Goal: Task Accomplishment & Management: Complete application form

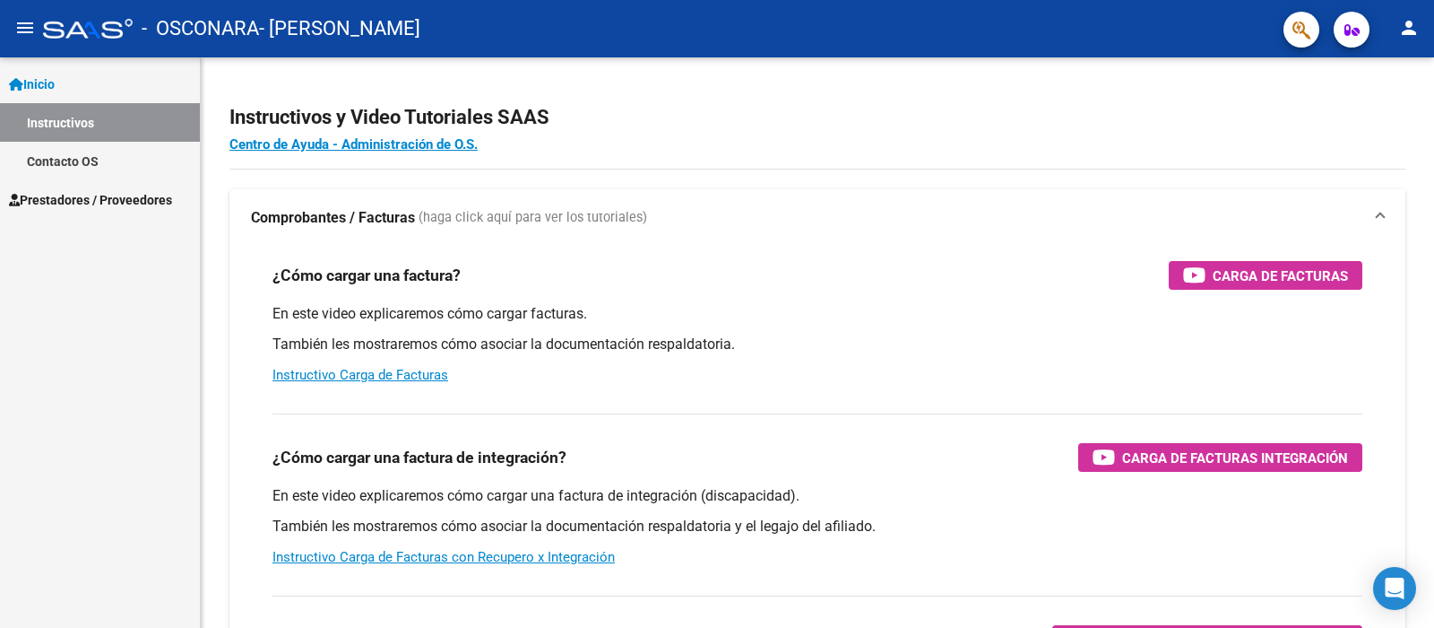
click at [50, 88] on span "Inicio" at bounding box center [32, 84] width 46 height 20
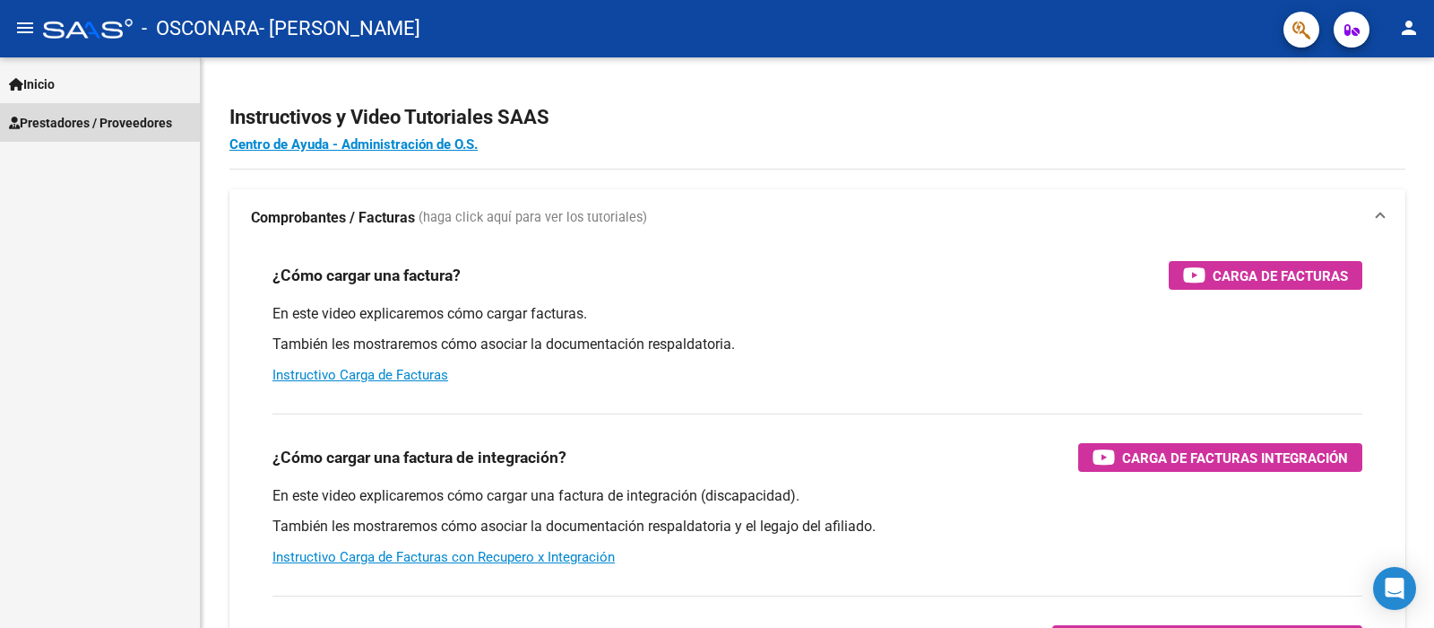
click at [49, 135] on link "Prestadores / Proveedores" at bounding box center [100, 122] width 200 height 39
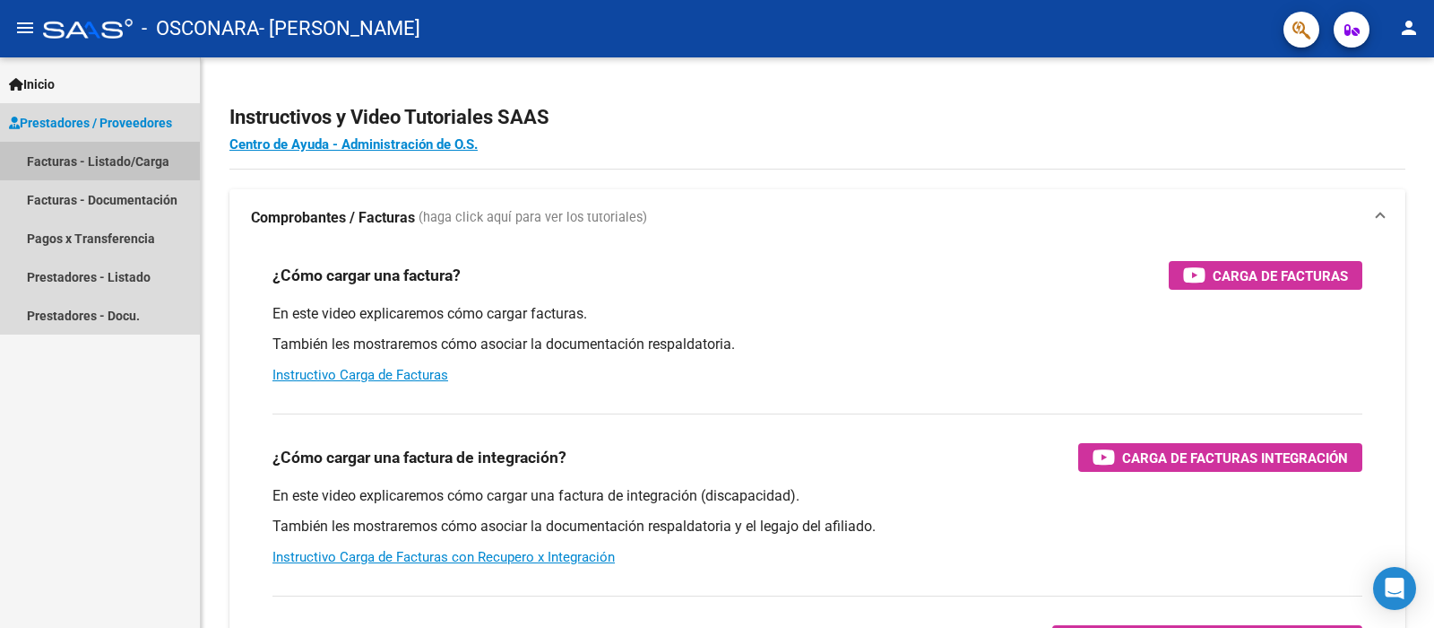
click at [58, 177] on link "Facturas - Listado/Carga" at bounding box center [100, 161] width 200 height 39
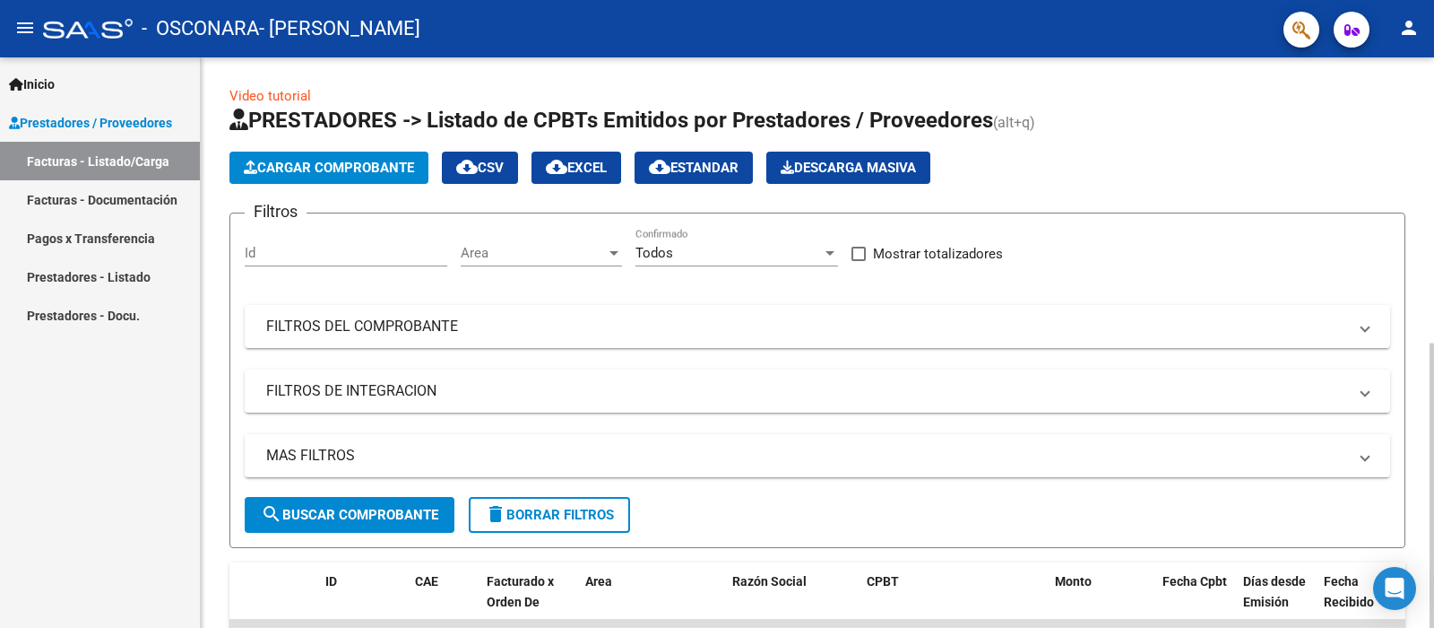
click at [359, 175] on span "Cargar Comprobante" at bounding box center [329, 168] width 170 height 16
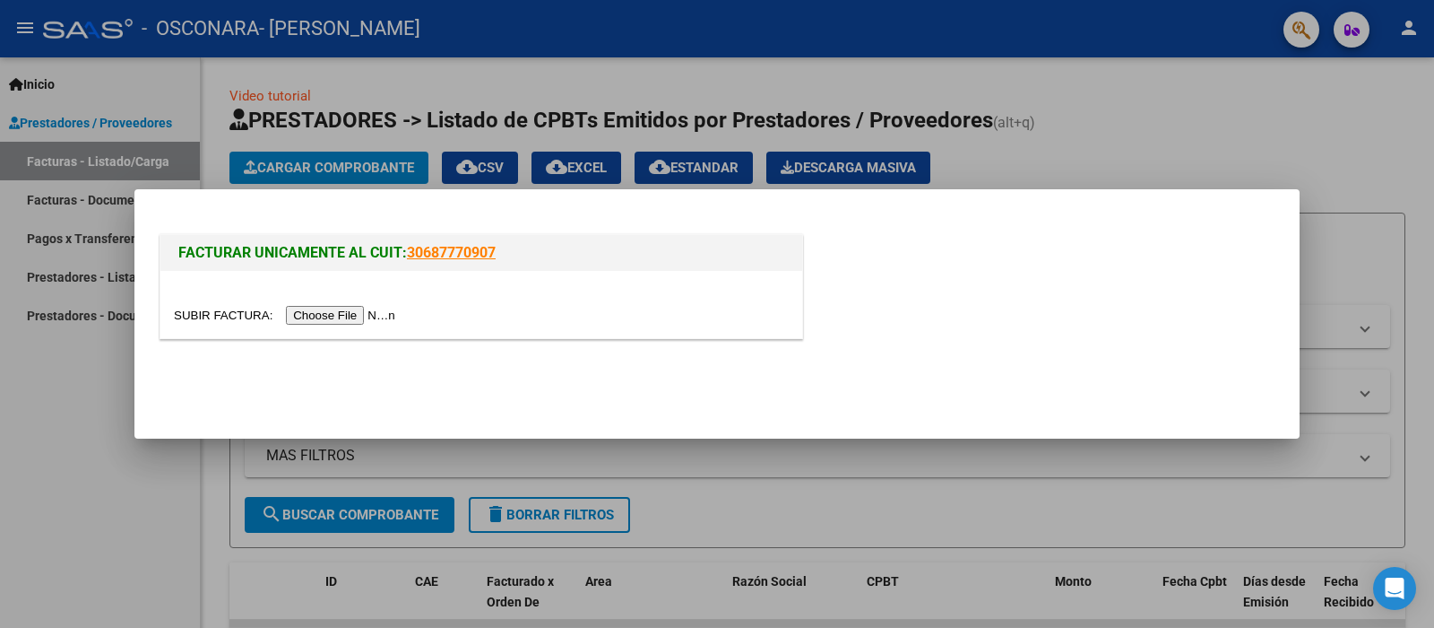
click at [374, 309] on input "file" at bounding box center [287, 315] width 227 height 19
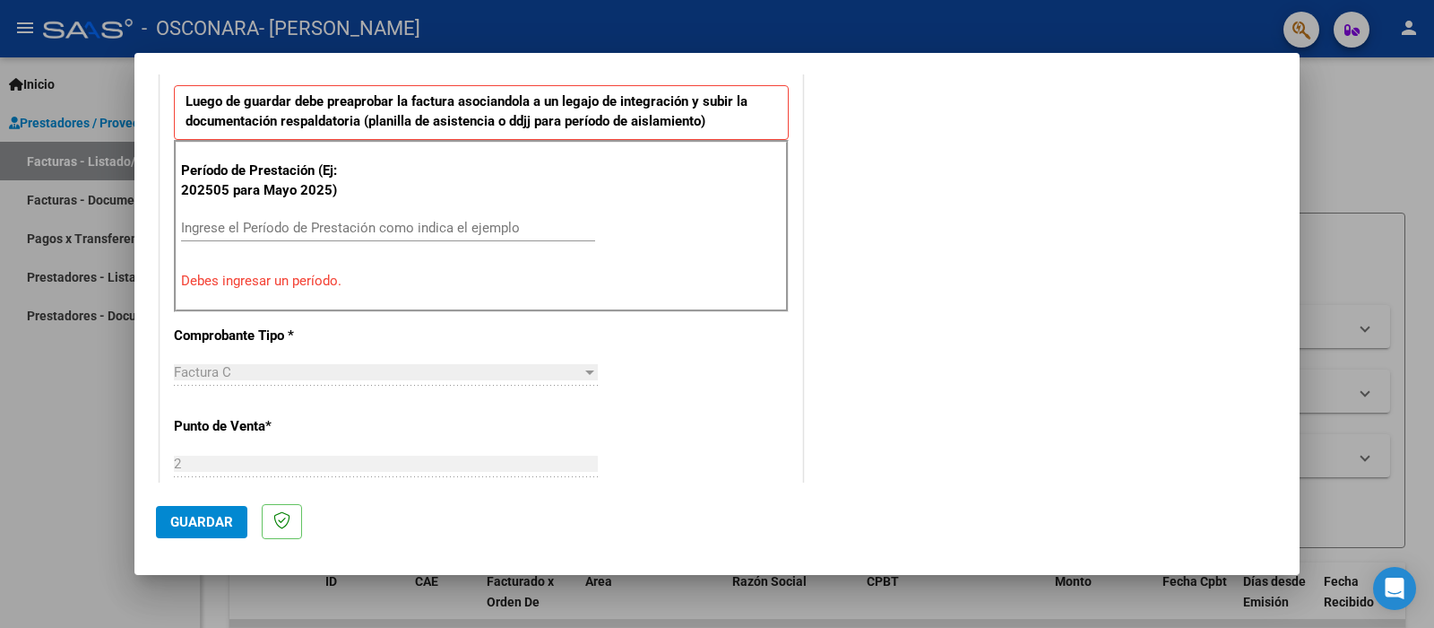
scroll to position [593, 0]
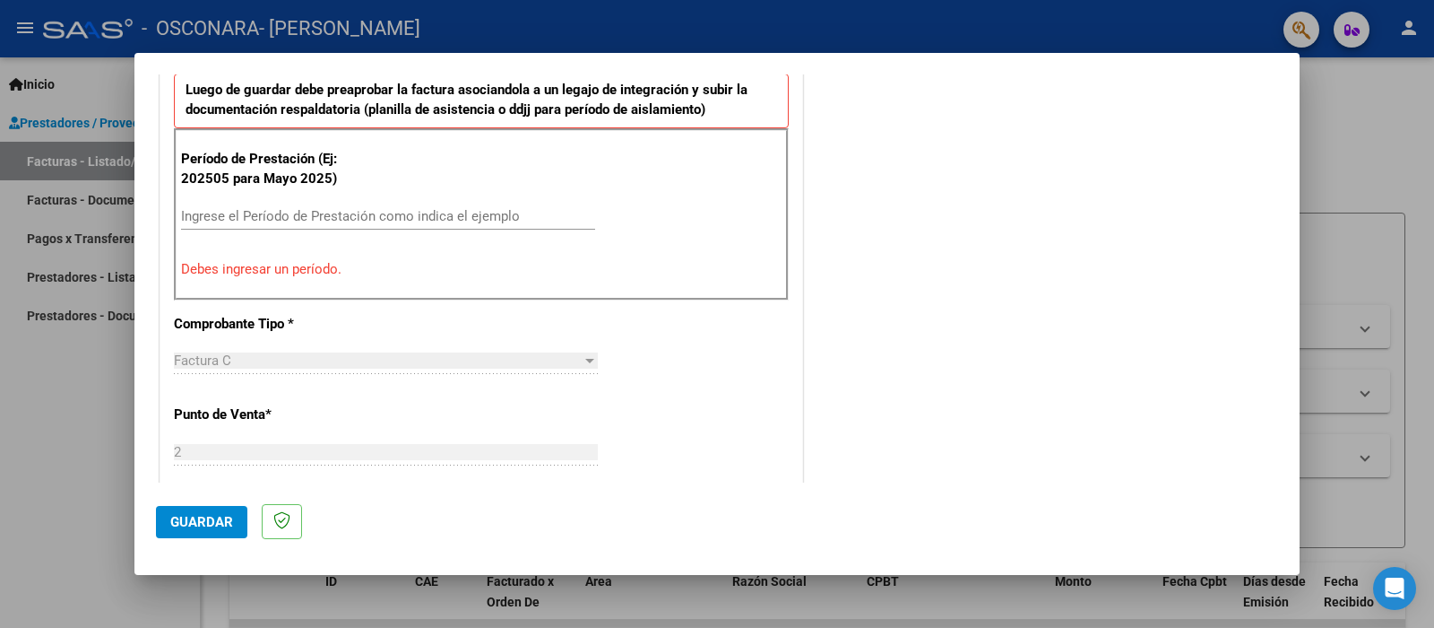
click at [413, 214] on input "Ingrese el Período de Prestación como indica el ejemplo" at bounding box center [388, 216] width 414 height 16
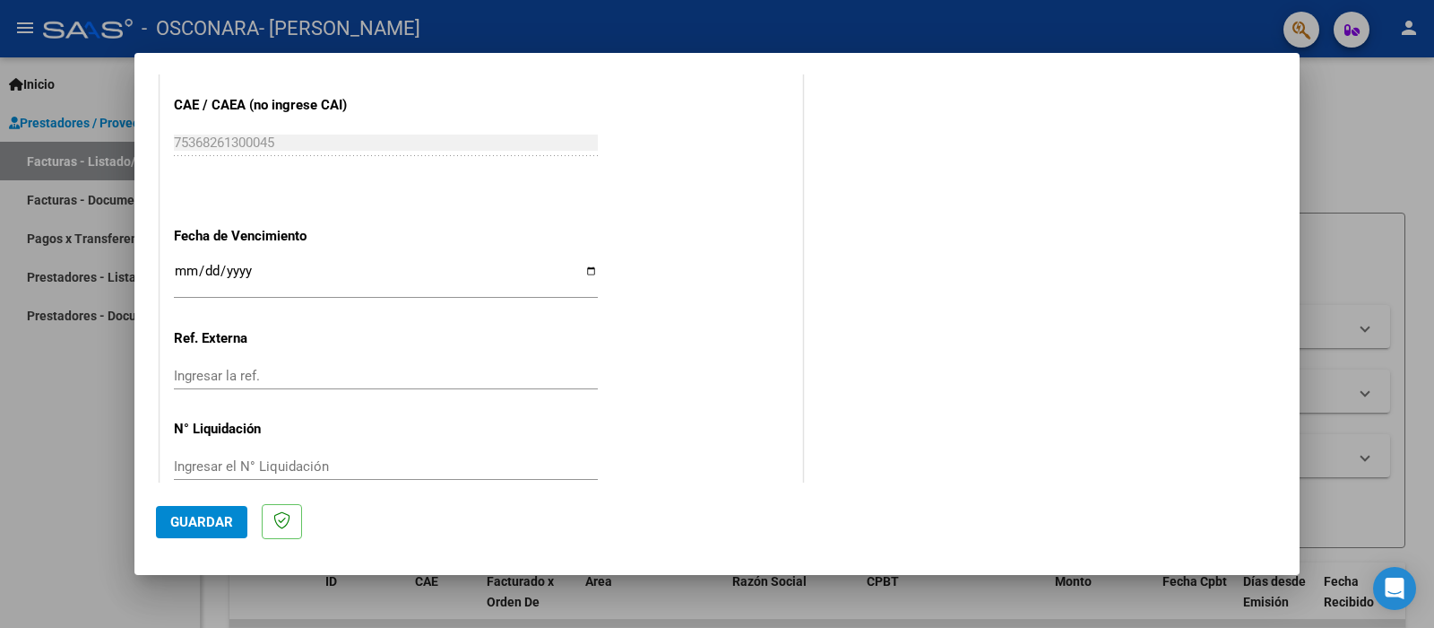
scroll to position [1238, 0]
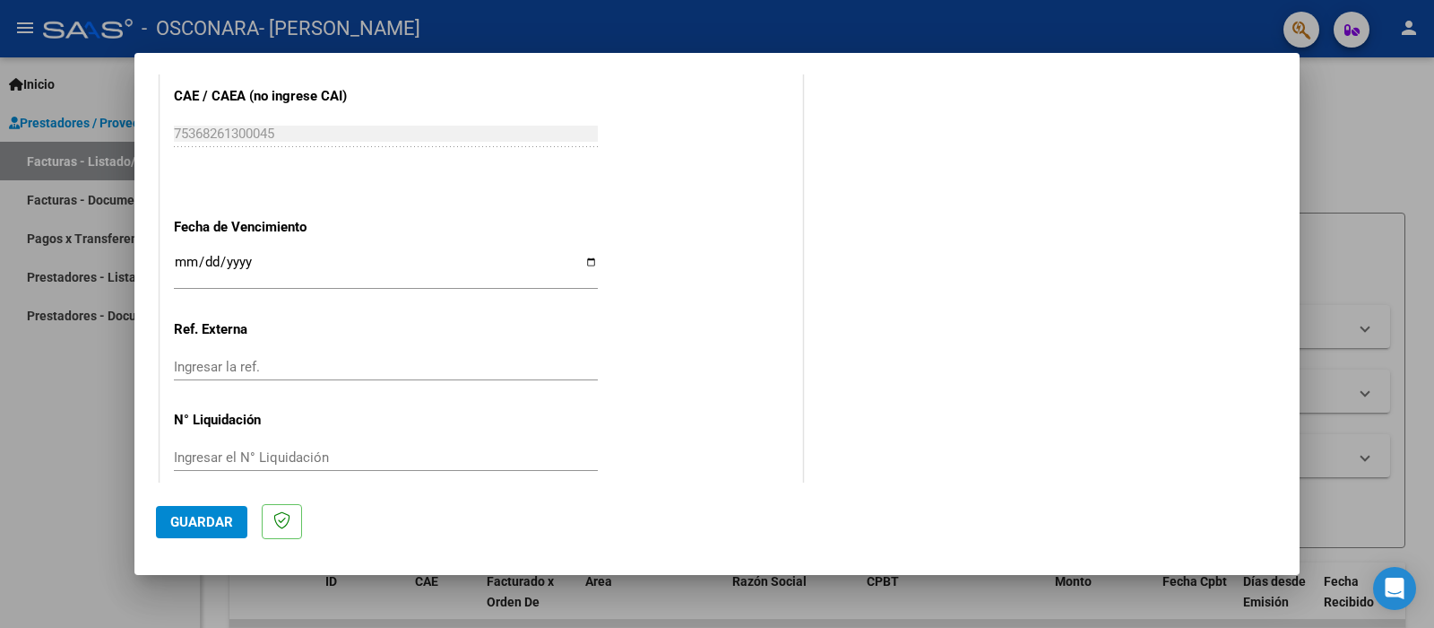
type input "202508"
click at [209, 519] on span "Guardar" at bounding box center [201, 522] width 63 height 16
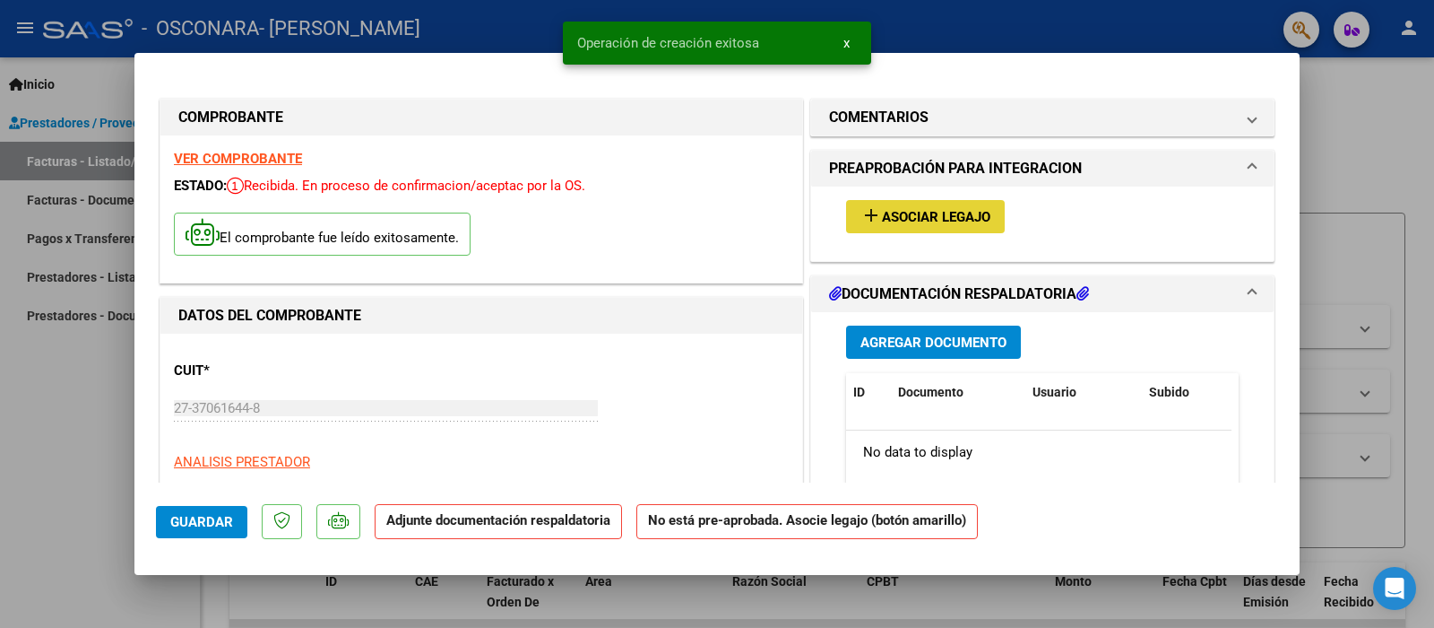
click at [917, 224] on span "Asociar Legajo" at bounding box center [936, 217] width 108 height 16
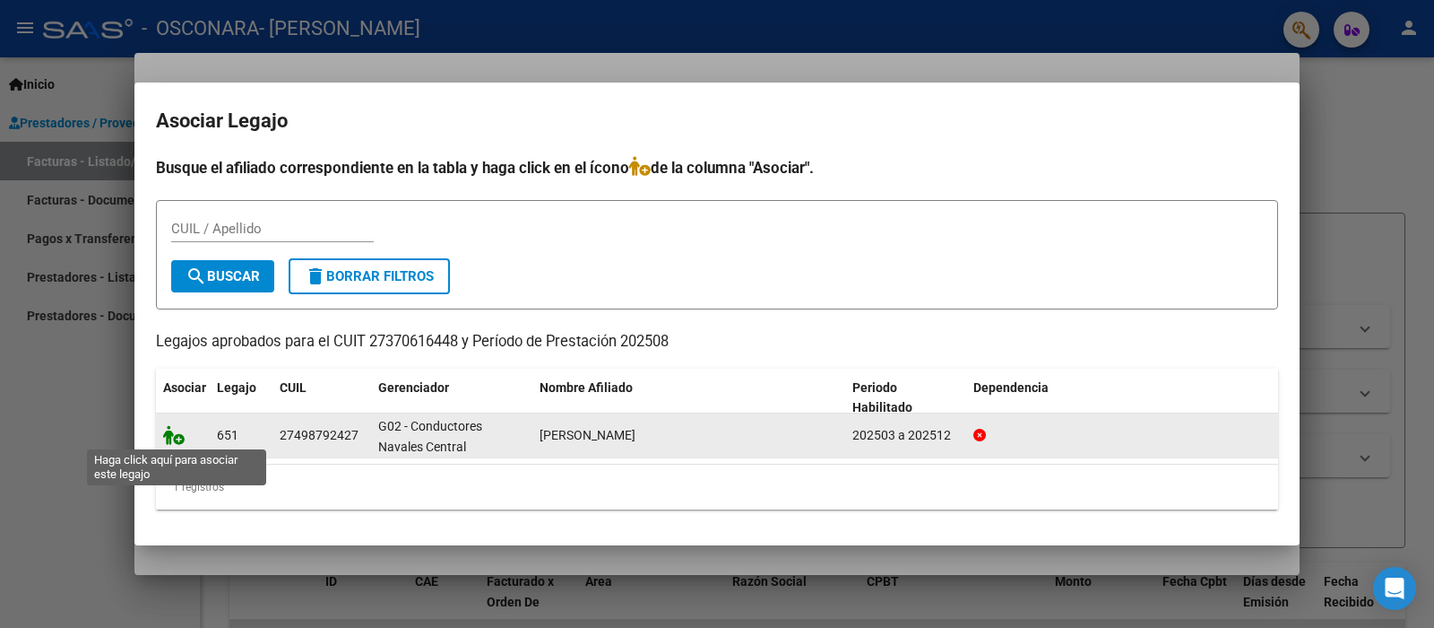
click at [170, 442] on icon at bounding box center [174, 435] width 22 height 20
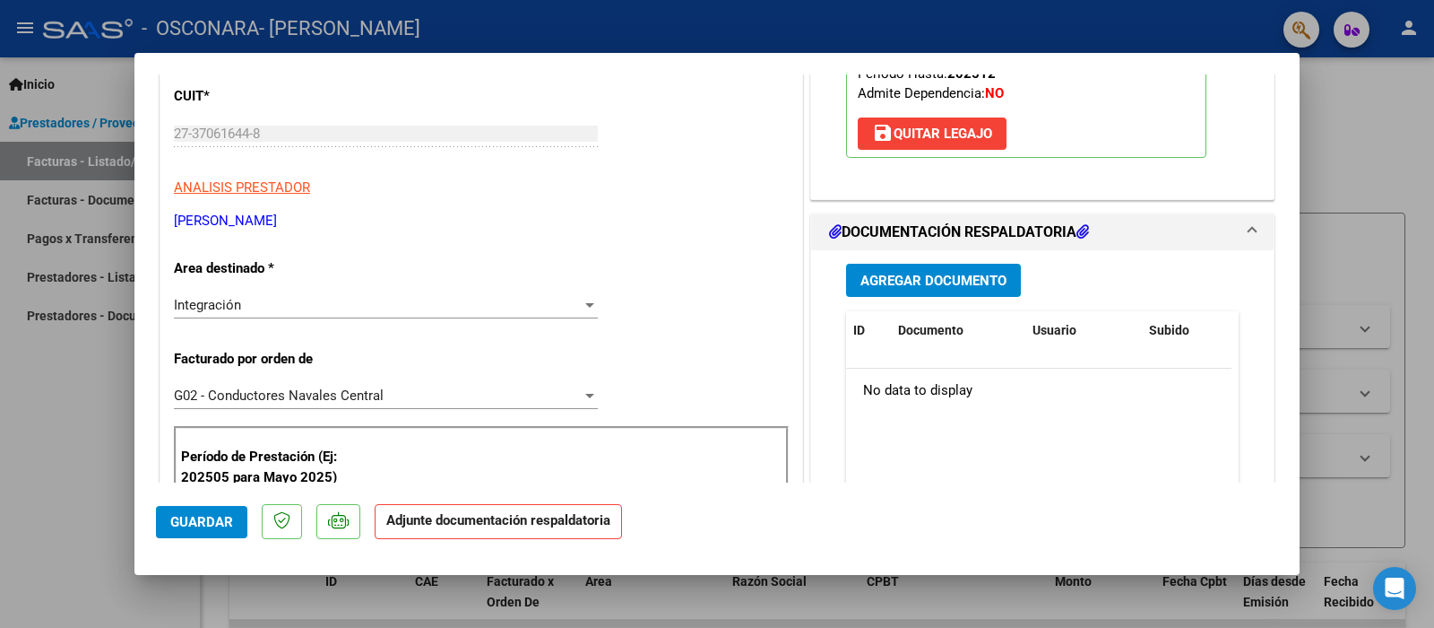
scroll to position [269, 0]
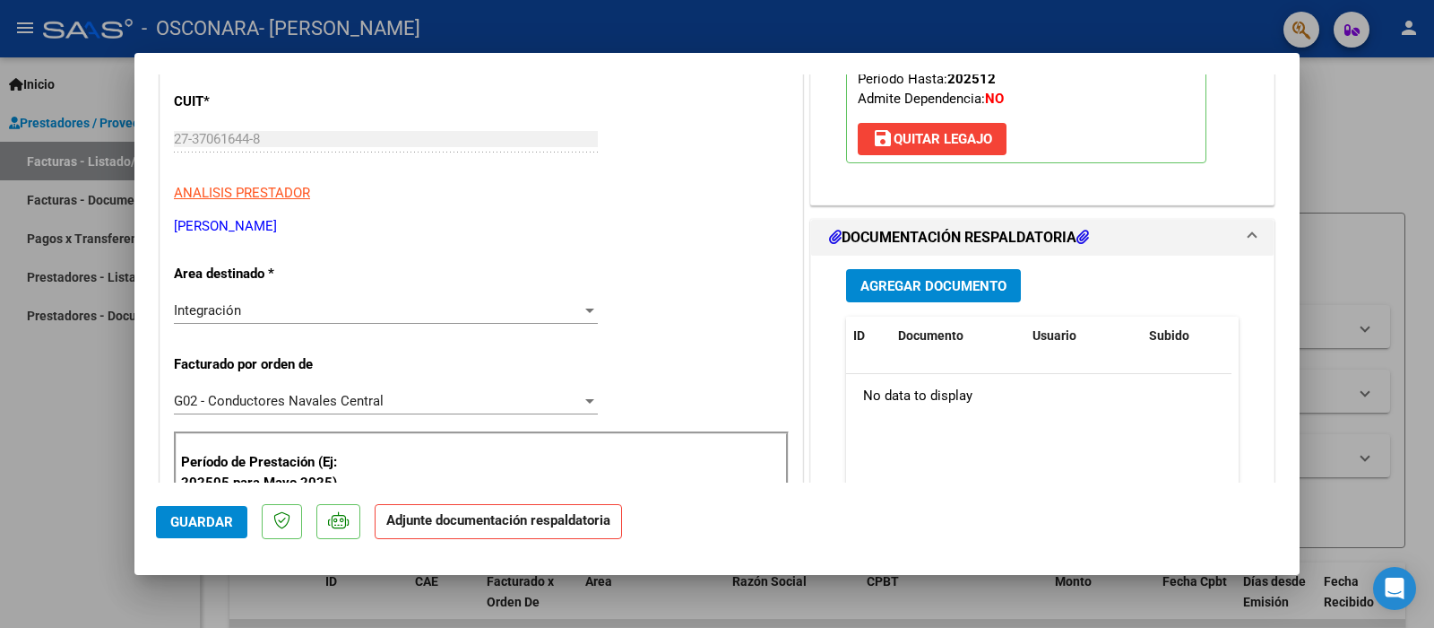
click at [922, 293] on span "Agregar Documento" at bounding box center [934, 286] width 146 height 16
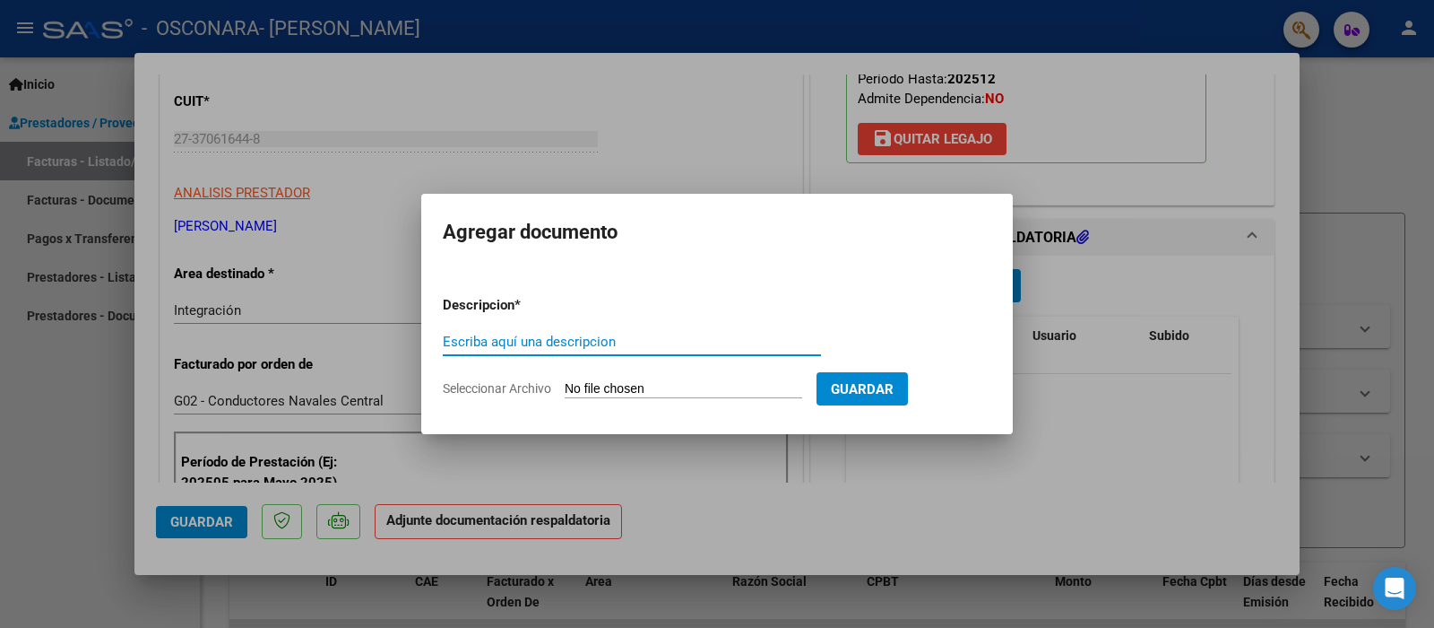
click at [680, 342] on input "Escriba aquí una descripcion" at bounding box center [632, 341] width 378 height 16
type input "planilla de asistencia- informe"
click at [654, 381] on input "Seleccionar Archivo" at bounding box center [684, 389] width 238 height 17
type input "C:\fakepath\Adobe Scan [DATE].pdf"
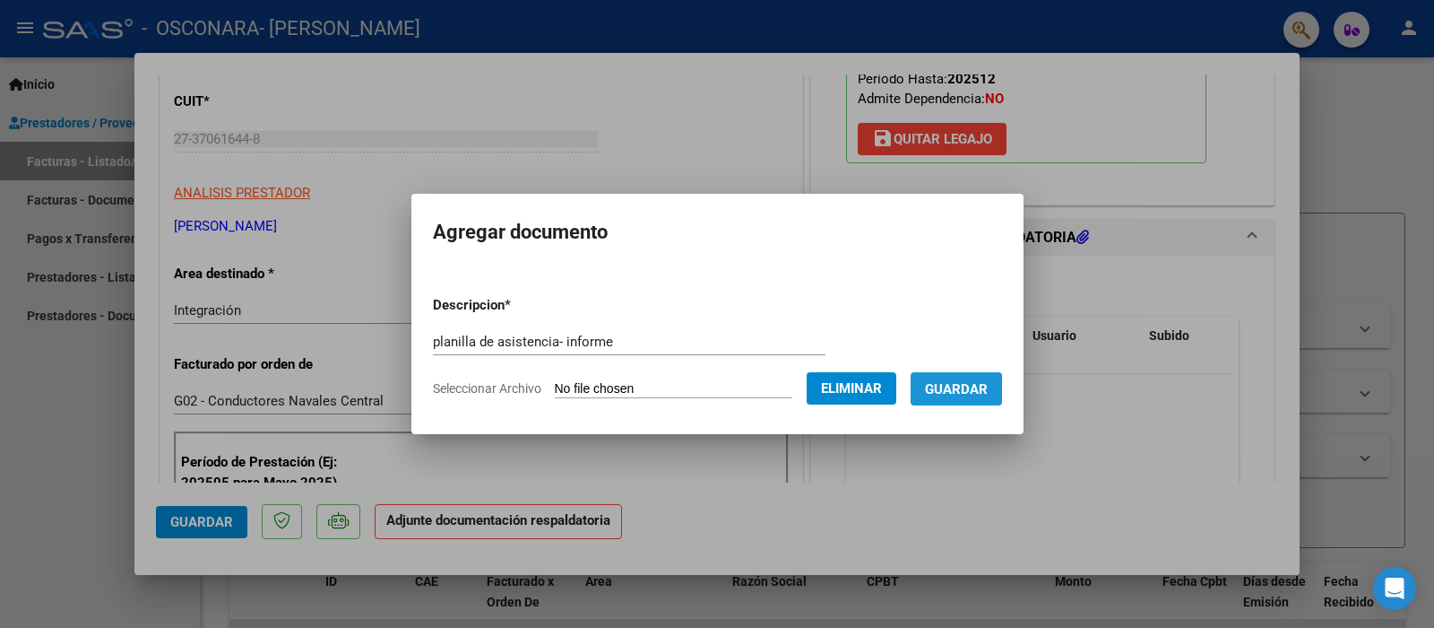
click at [953, 394] on span "Guardar" at bounding box center [956, 389] width 63 height 16
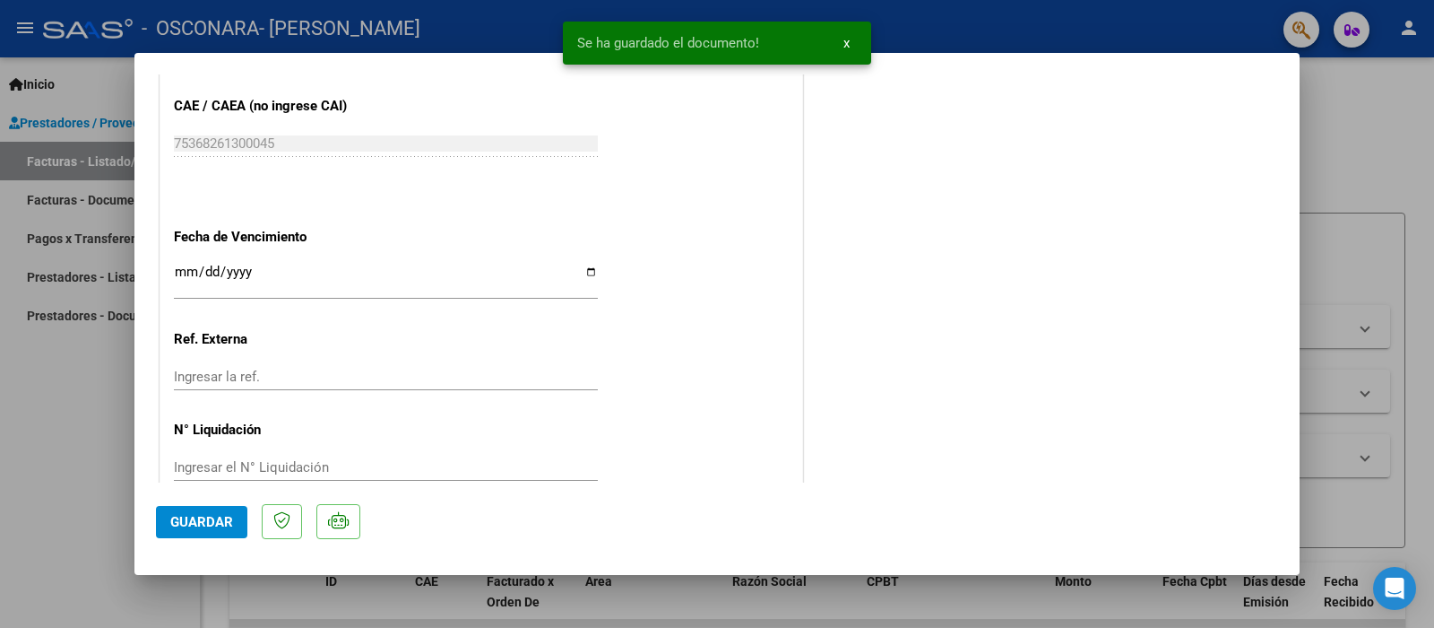
scroll to position [1265, 0]
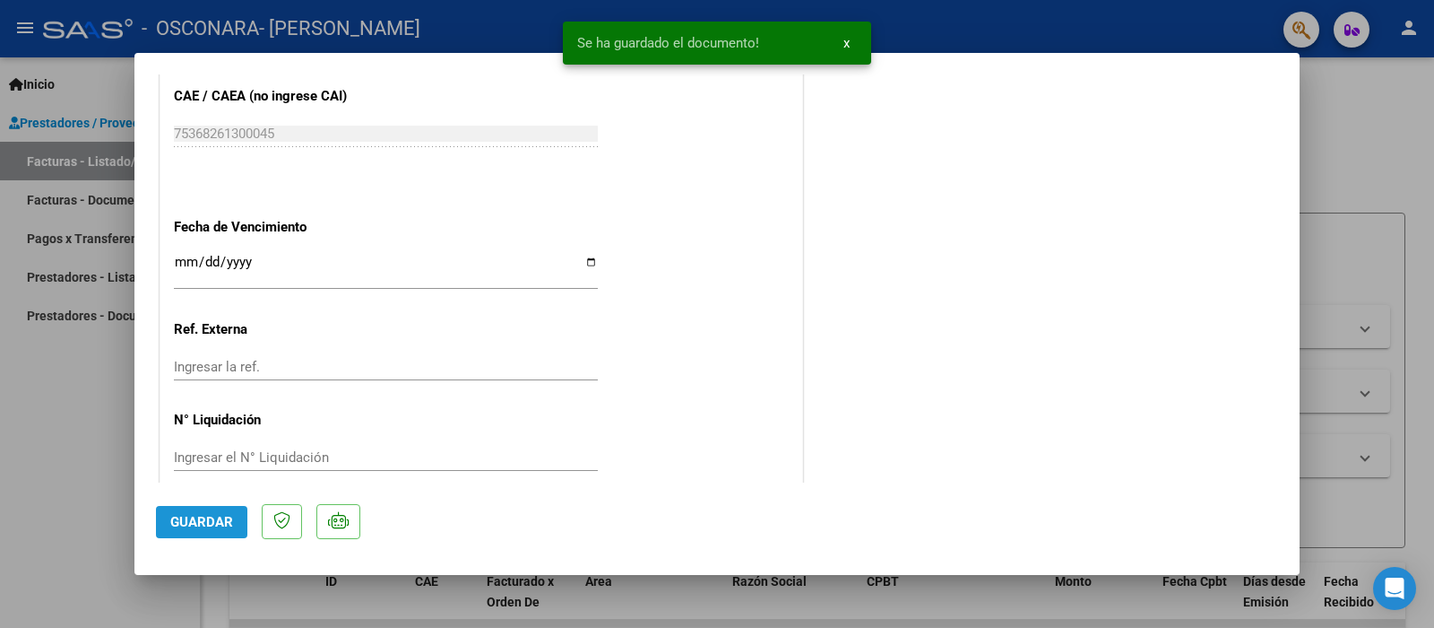
click at [218, 526] on span "Guardar" at bounding box center [201, 522] width 63 height 16
click at [50, 524] on div at bounding box center [717, 314] width 1434 height 628
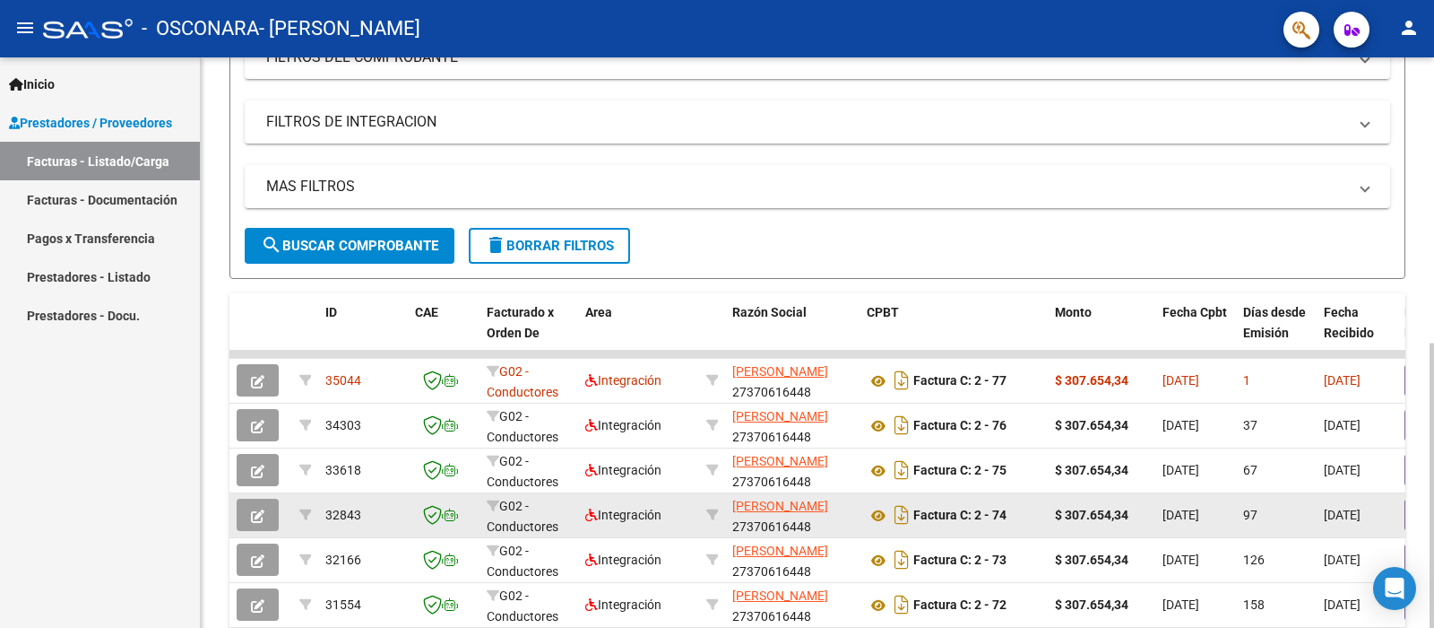
scroll to position [0, 0]
